Goal: Obtain resource: Download file/media

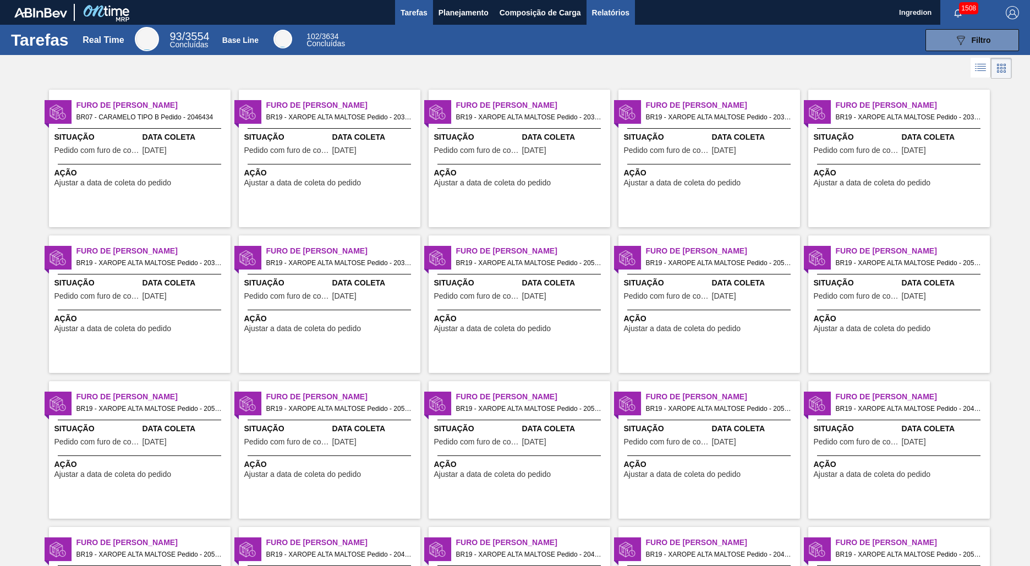
click at [609, 12] on span "Relatórios" at bounding box center [610, 12] width 37 height 13
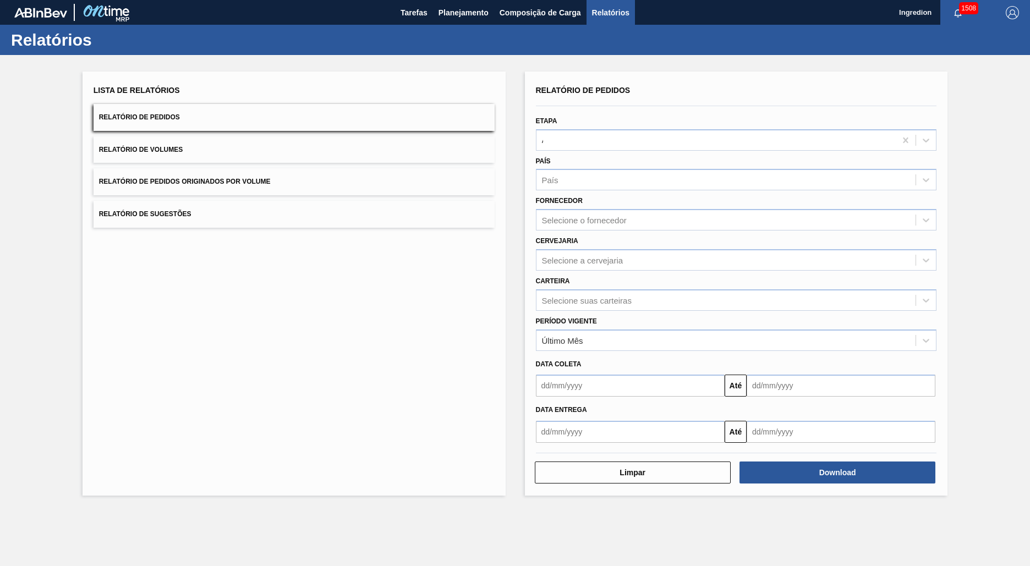
type input "Aguardando Faturamento"
type input "Xarope"
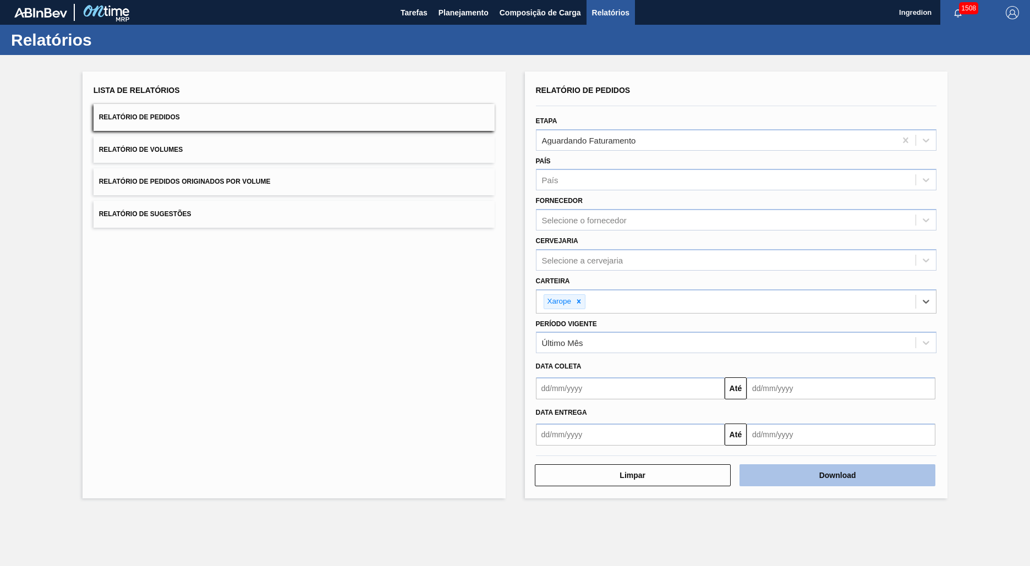
click at [837, 475] on button "Download" at bounding box center [837, 475] width 196 height 22
